Goal: Check status: Check status

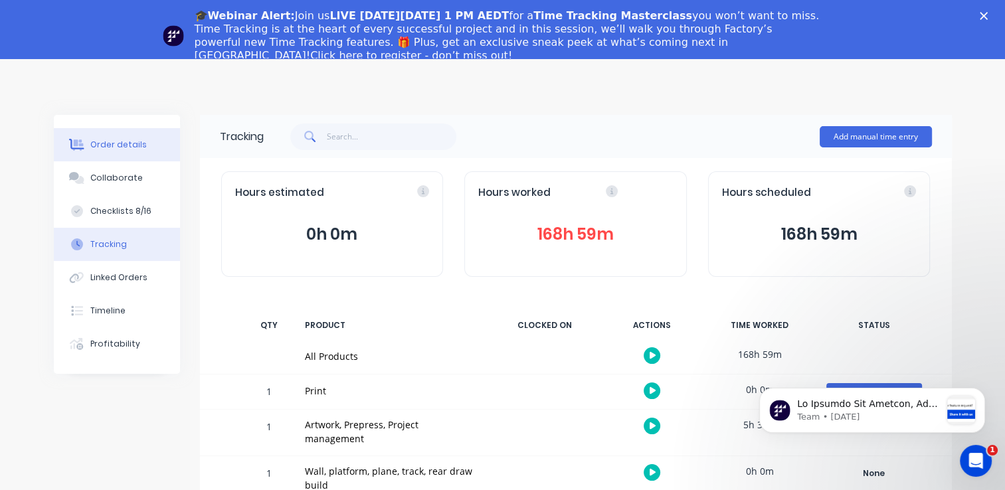
click at [146, 144] on button "Order details" at bounding box center [117, 144] width 126 height 33
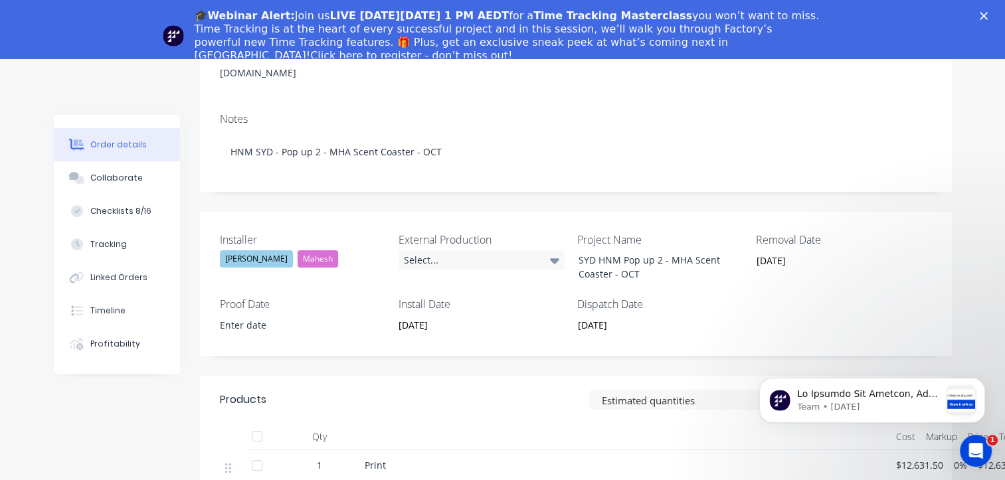
scroll to position [332, 0]
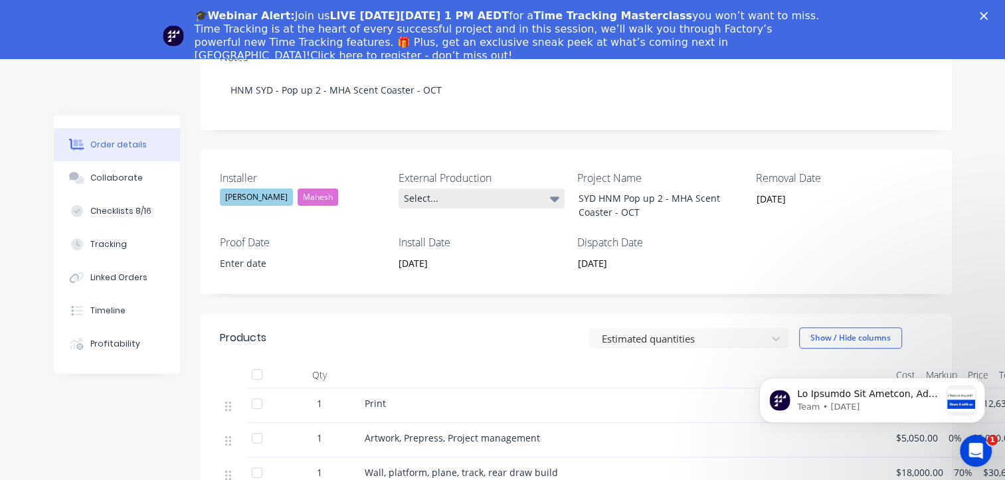
click at [556, 200] on icon at bounding box center [554, 199] width 9 height 5
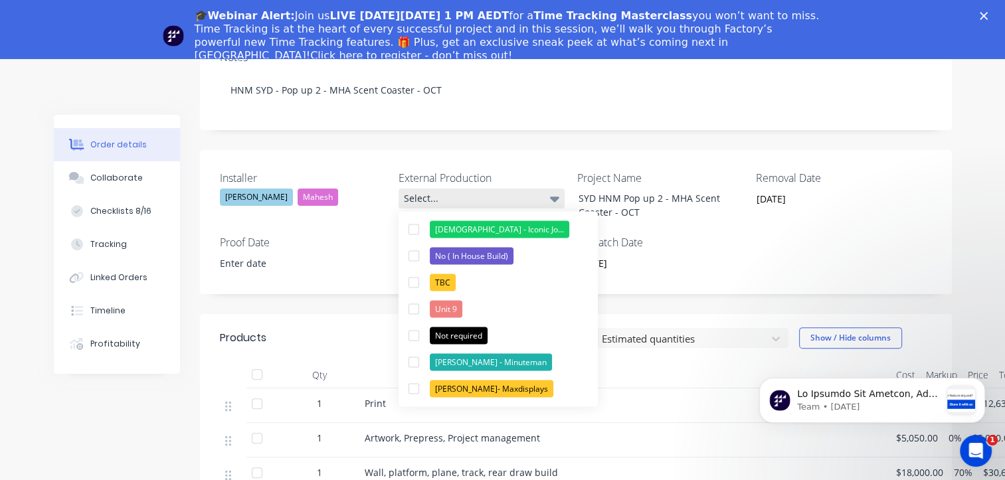
click at [556, 200] on icon at bounding box center [554, 199] width 9 height 5
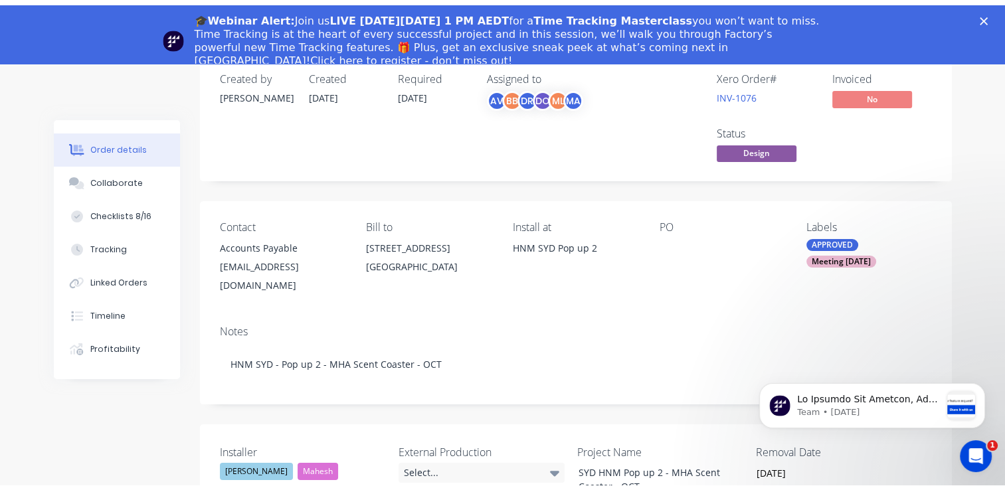
scroll to position [48, 0]
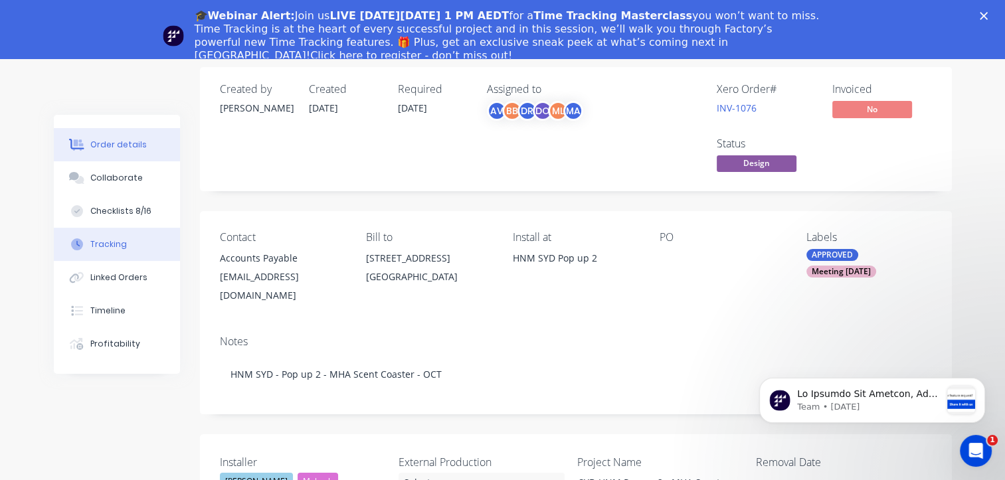
click at [128, 243] on button "Tracking" at bounding box center [117, 244] width 126 height 33
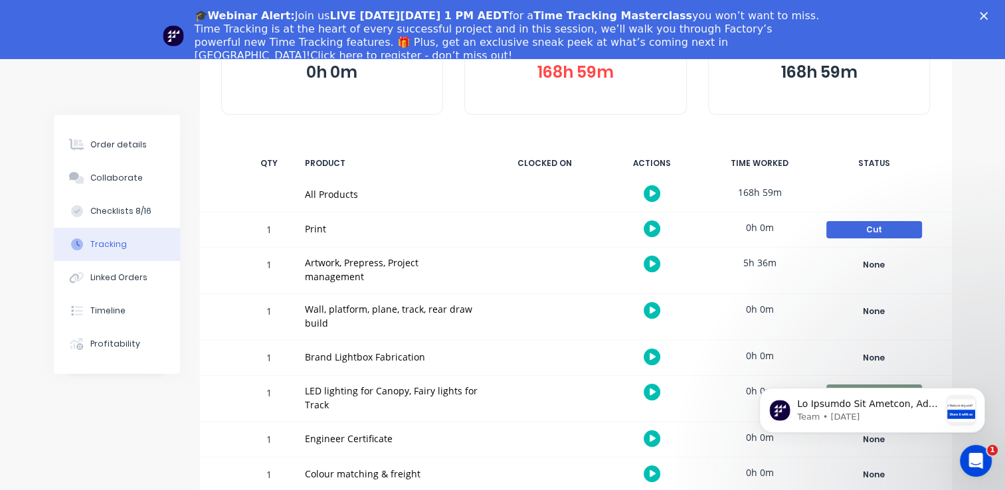
scroll to position [151, 0]
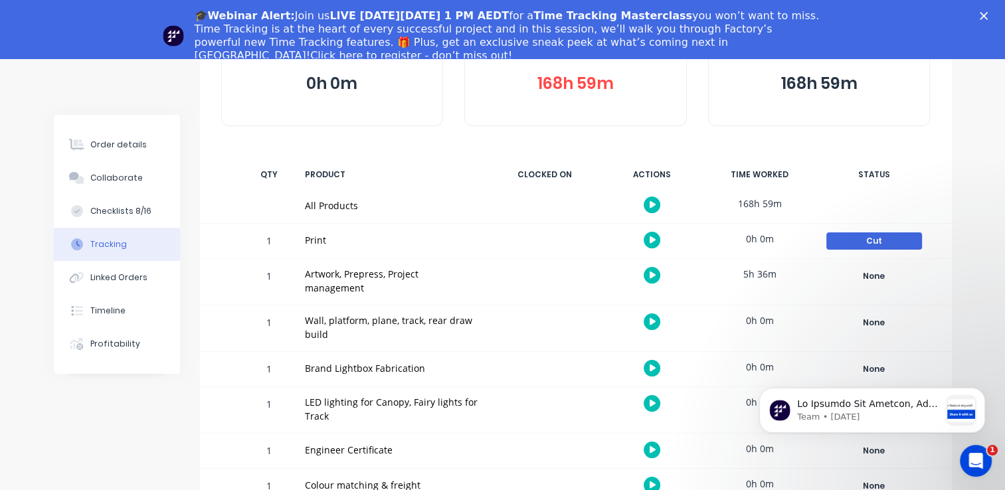
click at [651, 206] on icon "button" at bounding box center [653, 204] width 7 height 7
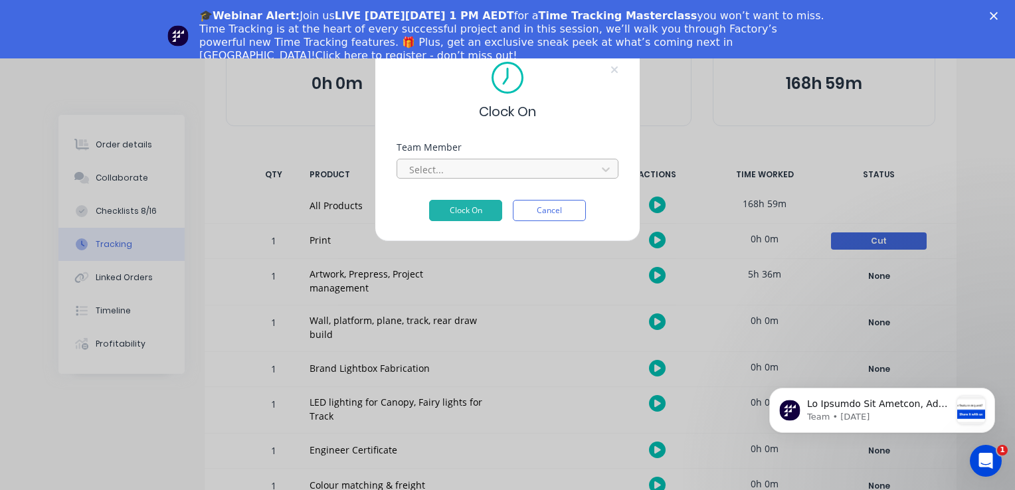
click at [609, 255] on div "Clock On Team Member Select... Clock On Cancel" at bounding box center [507, 245] width 1015 height 490
click at [757, 134] on div "Clock On Team Member Select... Clock On Cancel" at bounding box center [507, 245] width 1015 height 490
click at [585, 212] on button "Cancel" at bounding box center [549, 210] width 73 height 21
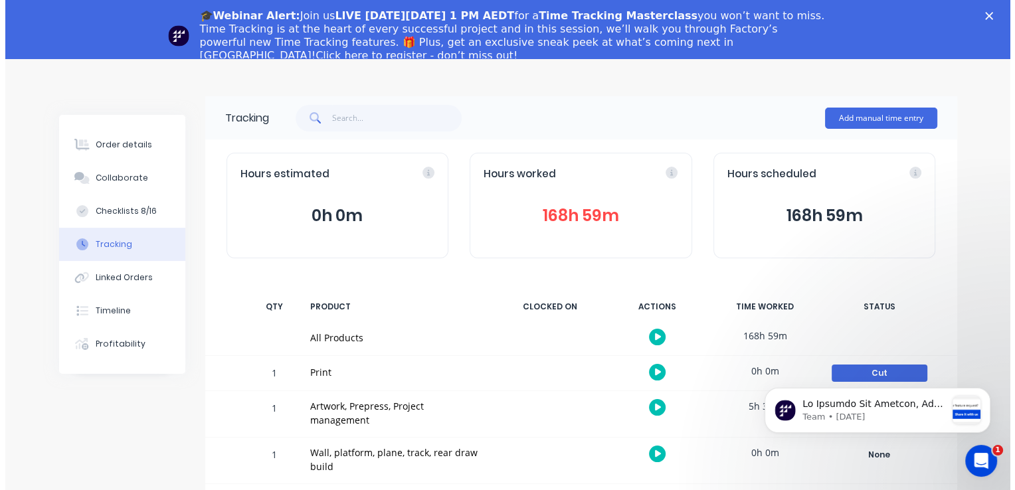
scroll to position [18, 0]
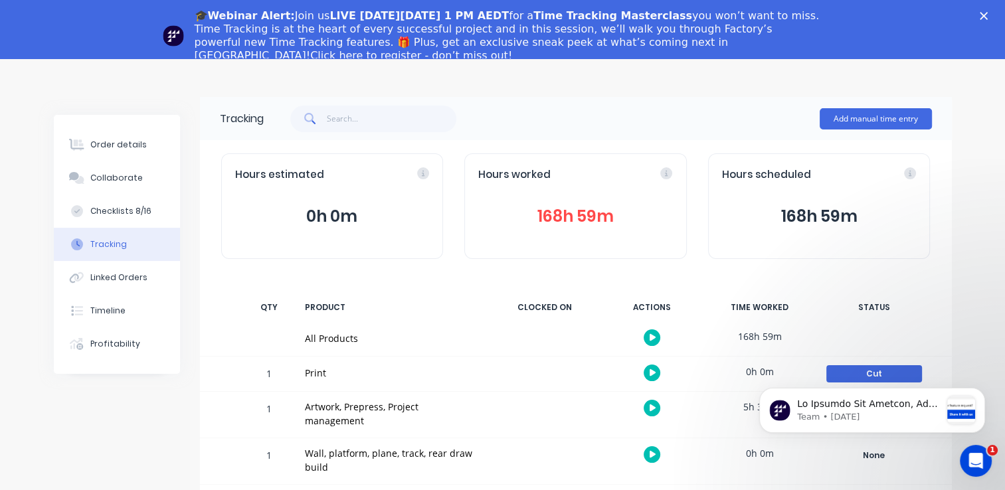
click at [586, 217] on button "168h 59m" at bounding box center [575, 216] width 195 height 25
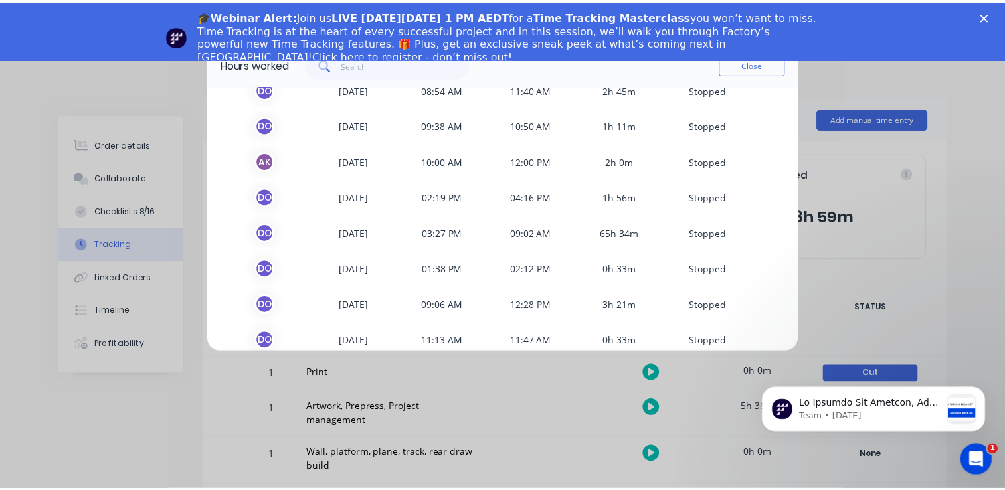
scroll to position [133, 0]
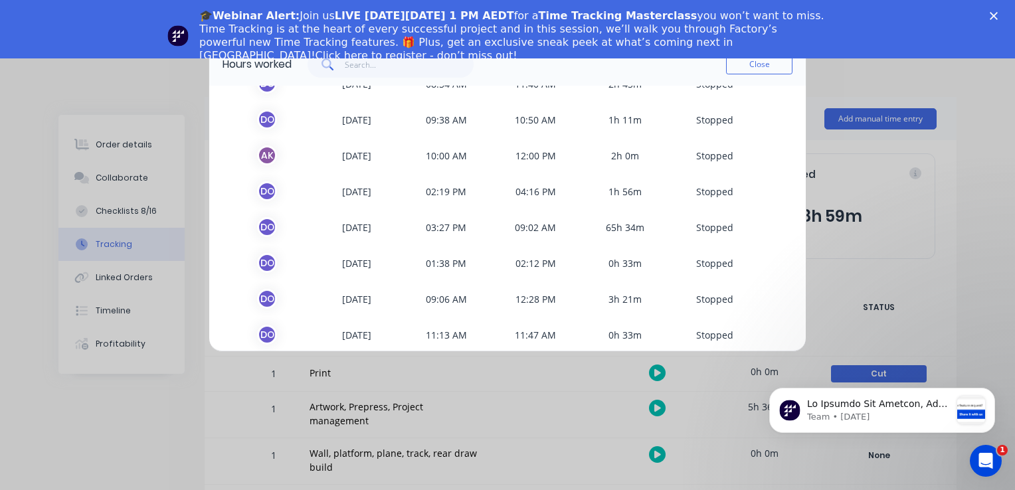
click at [353, 231] on span "29/08/2025" at bounding box center [357, 227] width 90 height 20
click at [601, 224] on span "65h 34m" at bounding box center [626, 227] width 90 height 20
click at [607, 224] on span "65h 34m" at bounding box center [626, 227] width 90 height 20
drag, startPoint x: 607, startPoint y: 224, endPoint x: 687, endPoint y: 226, distance: 80.4
click at [680, 224] on span "S topped" at bounding box center [715, 227] width 90 height 20
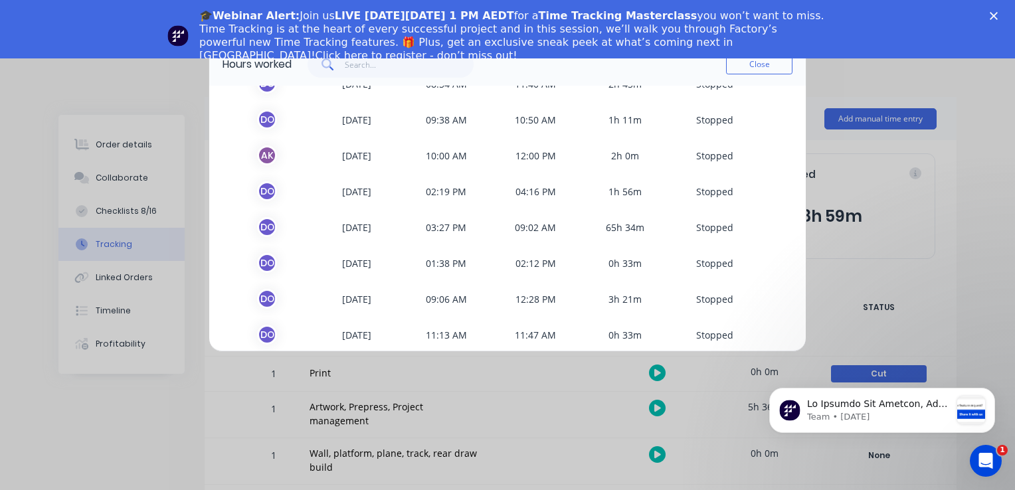
click at [688, 227] on span "S topped" at bounding box center [715, 227] width 90 height 20
click at [758, 64] on button "Close" at bounding box center [759, 64] width 66 height 20
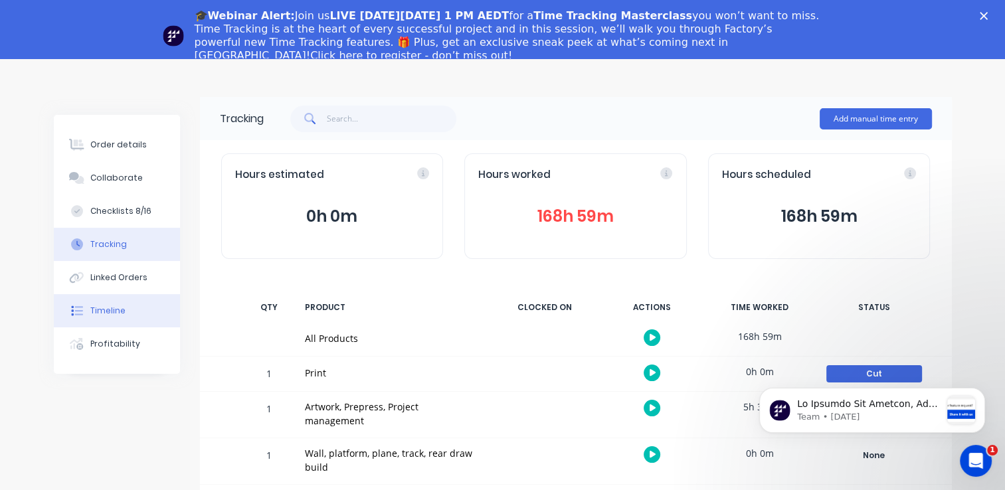
click at [119, 311] on div "Timeline" at bounding box center [107, 311] width 35 height 12
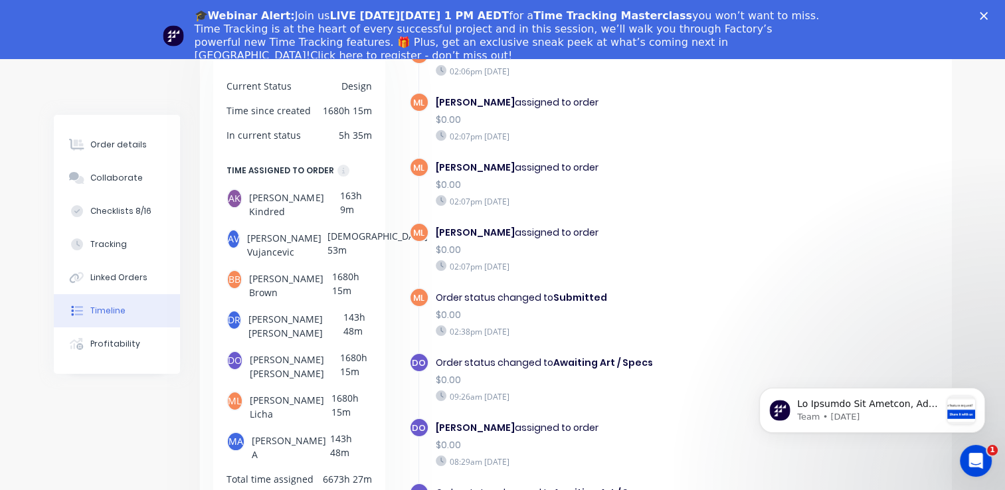
scroll to position [151, 0]
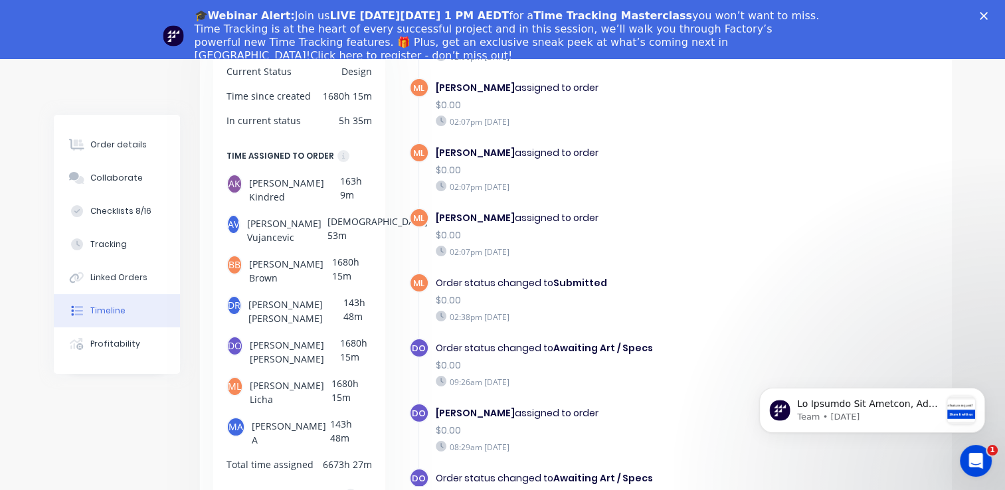
click at [235, 255] on div "BB" at bounding box center [235, 265] width 17 height 20
drag, startPoint x: 342, startPoint y: 254, endPoint x: 312, endPoint y: 253, distance: 29.9
click at [312, 255] on span "Belinda Brown" at bounding box center [290, 270] width 83 height 30
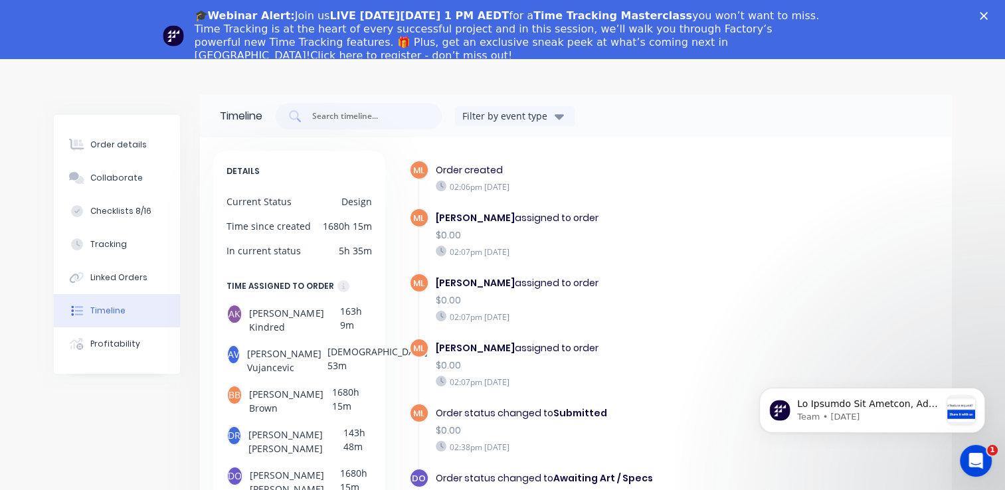
scroll to position [0, 0]
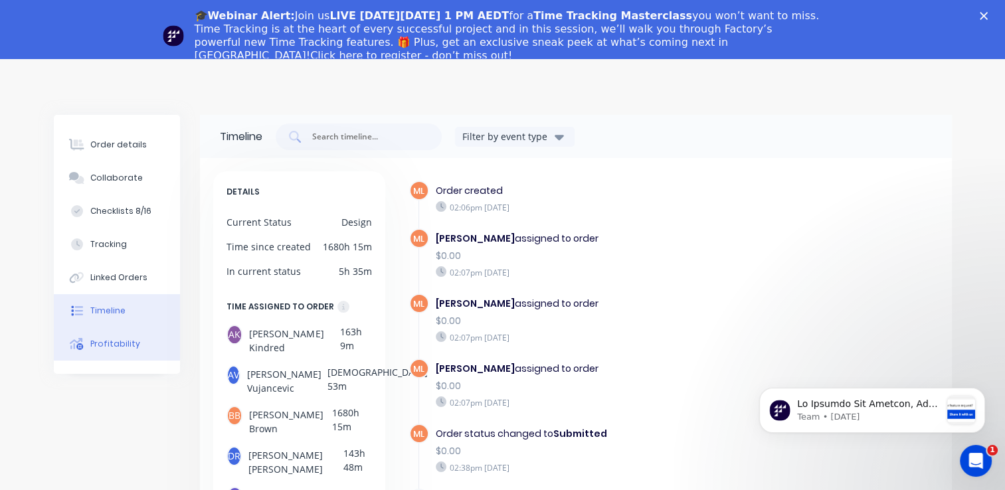
click at [116, 344] on div "Profitability" at bounding box center [115, 344] width 50 height 12
